Goal: Task Accomplishment & Management: Use online tool/utility

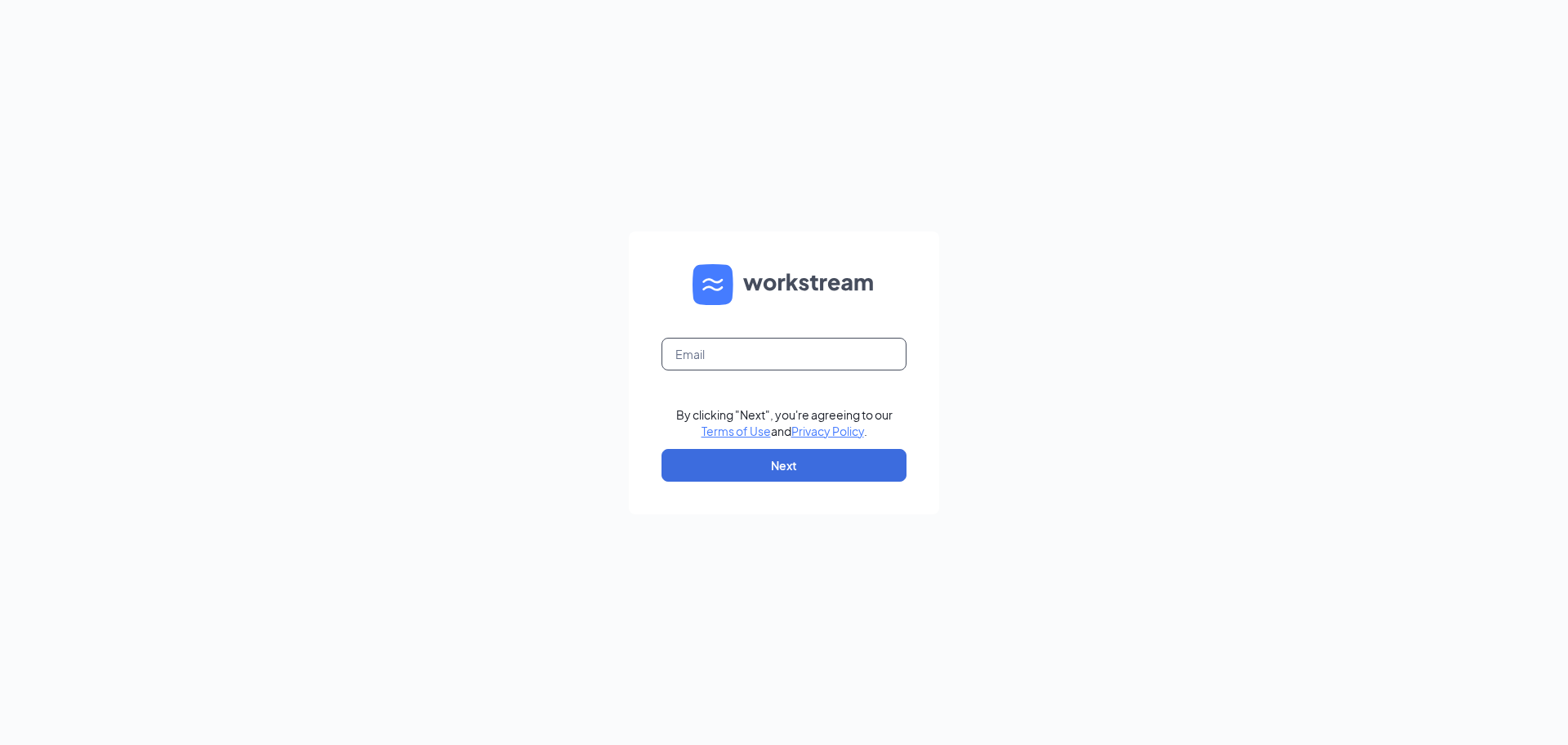
click at [700, 362] on input "text" at bounding box center [784, 354] width 245 height 33
type input "[EMAIL_ADDRESS][DOMAIN_NAME]"
click at [755, 457] on button "Next" at bounding box center [784, 465] width 245 height 33
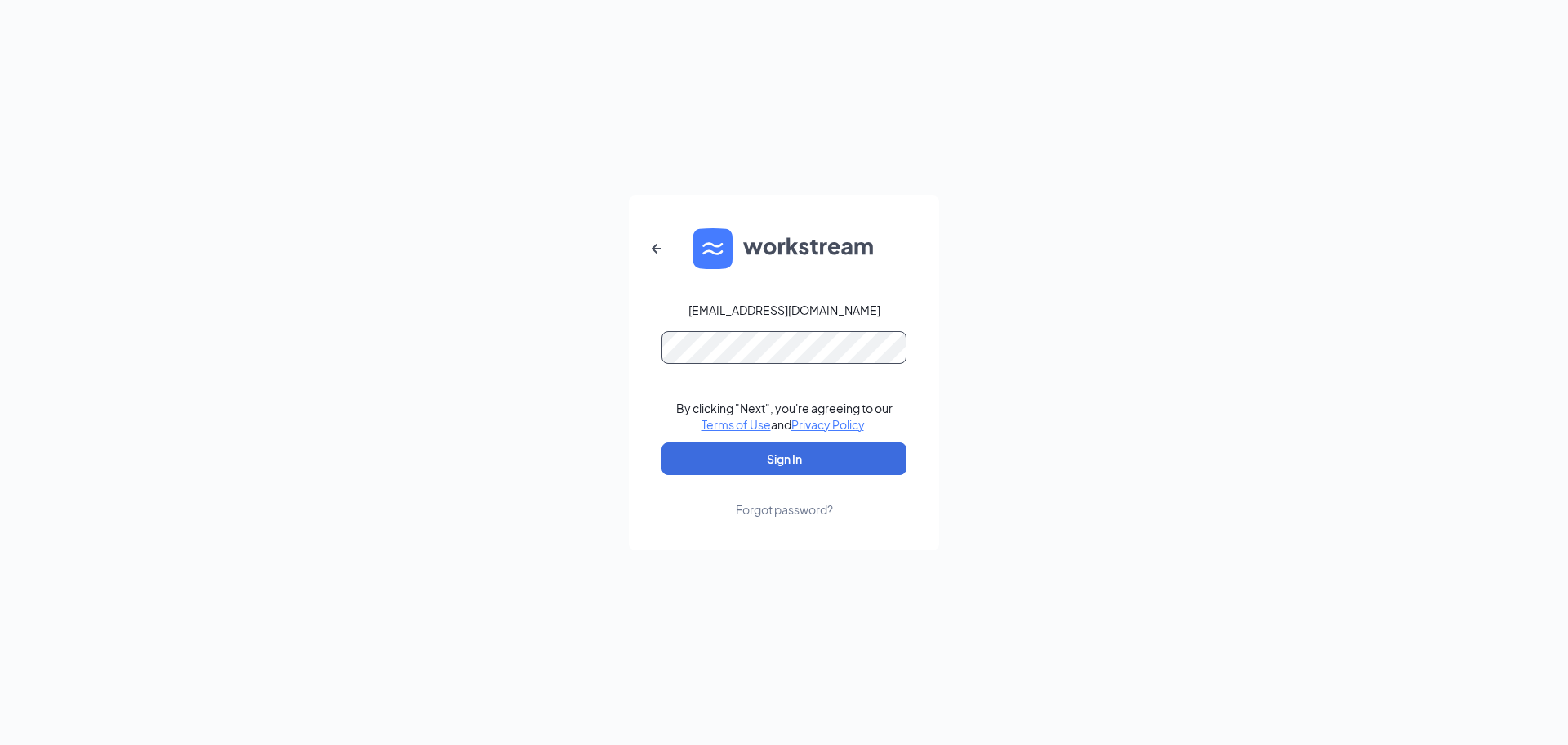
click at [662, 442] on button "Sign In" at bounding box center [784, 459] width 245 height 33
click at [630, 347] on form "[EMAIL_ADDRESS][DOMAIN_NAME] By clicking "Next", you're agreeing to our Terms o…" at bounding box center [784, 372] width 311 height 355
click at [662, 442] on button "Sign In" at bounding box center [784, 459] width 245 height 33
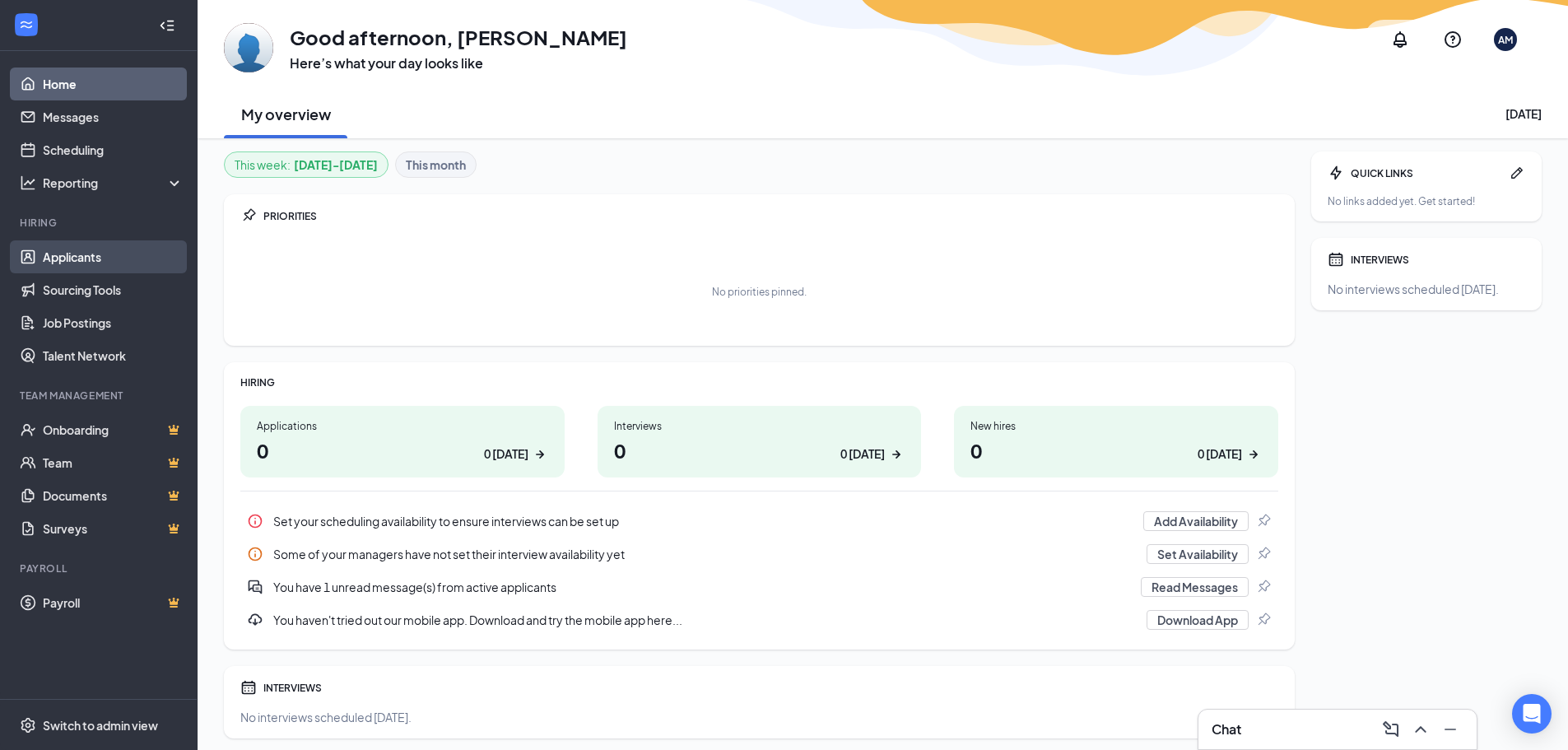
click at [67, 252] on link "Applicants" at bounding box center [113, 257] width 140 height 33
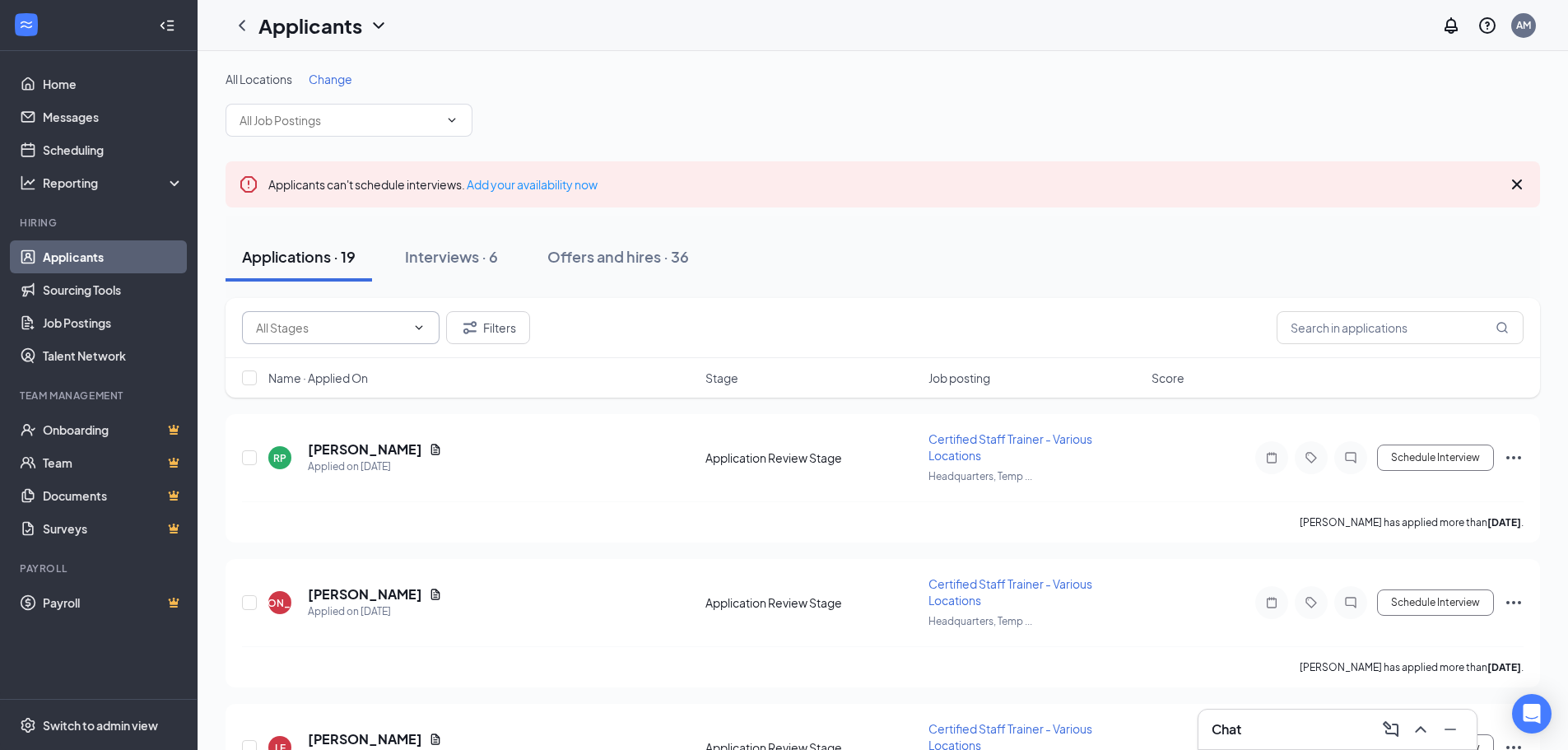
click at [425, 324] on icon "ChevronDown" at bounding box center [419, 327] width 13 height 13
click at [1377, 330] on input "text" at bounding box center [1400, 328] width 247 height 33
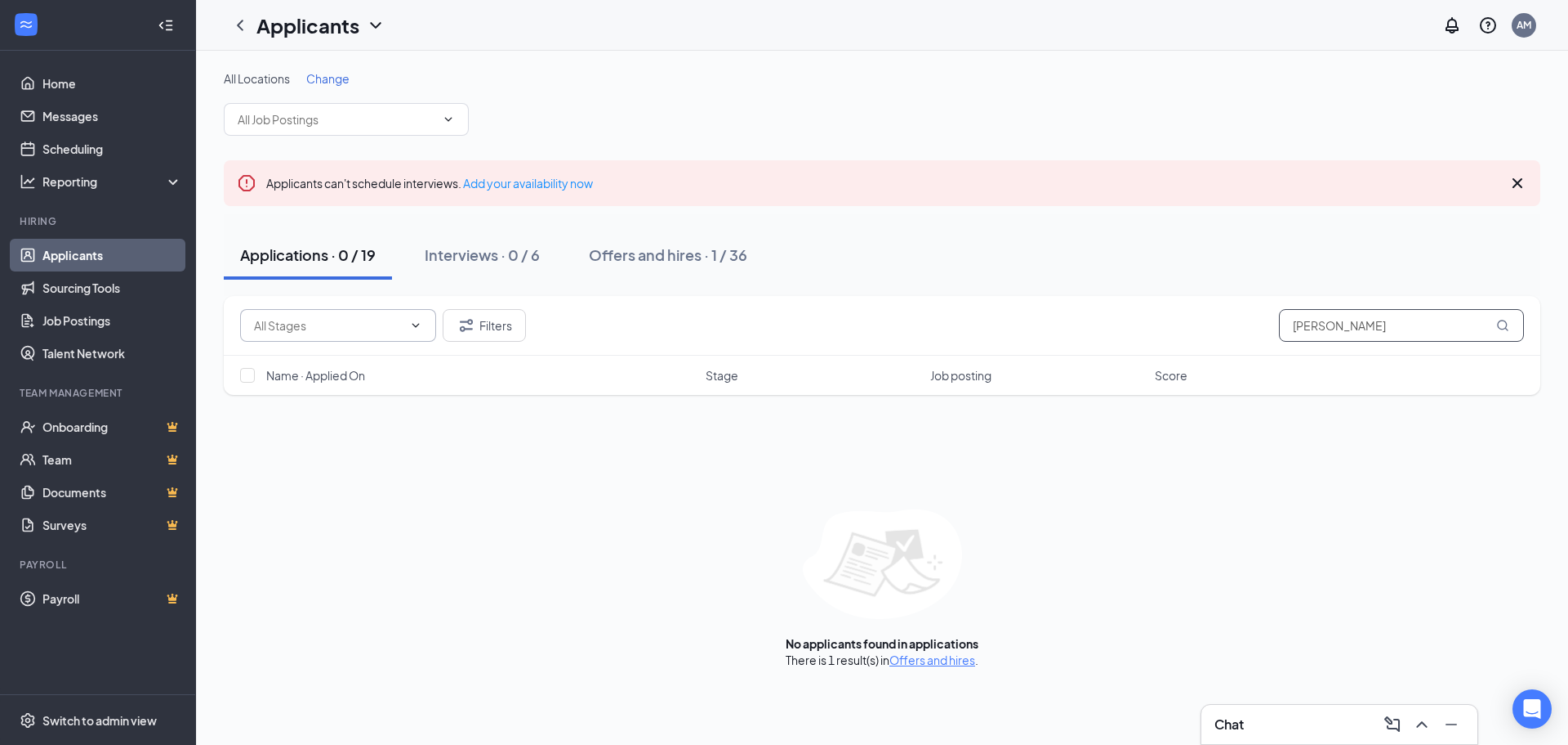
drag, startPoint x: 1366, startPoint y: 328, endPoint x: 1167, endPoint y: 317, distance: 199.3
click at [1167, 317] on div "Filters tyler" at bounding box center [882, 326] width 1284 height 33
type input "rouf"
